Goal: Transaction & Acquisition: Obtain resource

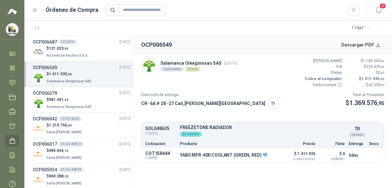
click at [0, 0] on button "Detalles" at bounding box center [0, 0] width 0 height 0
click at [73, 51] on p "$ 121.023 ,00" at bounding box center [67, 49] width 43 height 6
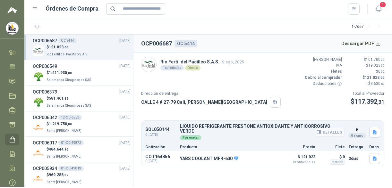
scroll to position [3, 0]
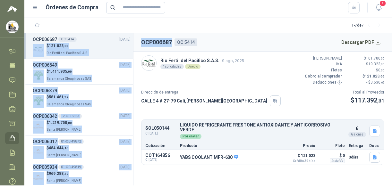
drag, startPoint x: 172, startPoint y: 43, endPoint x: 132, endPoint y: 41, distance: 40.7
click at [132, 41] on div "OCP006687 OC 5414 [DATE] $ 121.023 ,00 Rio Fertil del Pacífico S.A.S. OCP006549…" at bounding box center [207, 109] width 367 height 152
click at [167, 45] on h2 "OCP006687" at bounding box center [156, 42] width 31 height 9
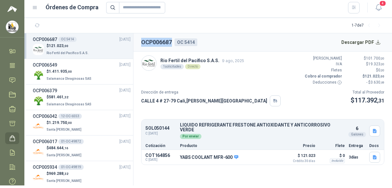
drag, startPoint x: 172, startPoint y: 42, endPoint x: 141, endPoint y: 42, distance: 30.8
click at [141, 42] on h2 "OCP006687" at bounding box center [156, 42] width 31 height 9
copy h2 "OCP006687"
click at [369, 43] on button "Descargar PDF" at bounding box center [360, 42] width 47 height 13
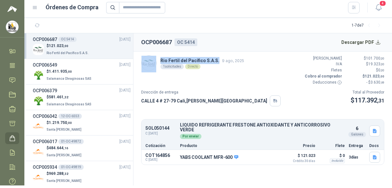
drag, startPoint x: 217, startPoint y: 61, endPoint x: 157, endPoint y: 61, distance: 60.2
click at [157, 61] on div "Rio Fertil del Pacífico S.A.S. 9 ago, 2025 1 solicitudes Directo" at bounding box center [192, 62] width 103 height 15
copy div "Rio Fertil del Pacífico S.A.S."
